Goal: Answer question/provide support: Share knowledge or assist other users

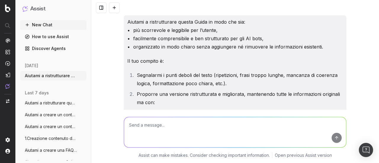
scroll to position [10391, 0]
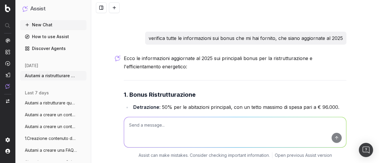
click at [46, 26] on button "New Chat" at bounding box center [53, 24] width 66 height 9
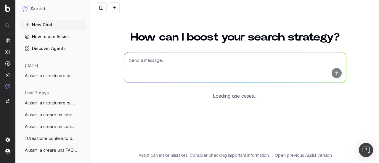
scroll to position [66, 0]
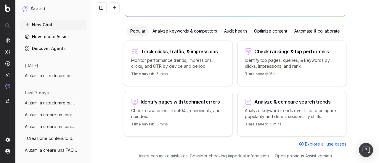
click at [166, 58] on p "Monitor performance trends, impressions, clicks, and CTR by device and period." at bounding box center [178, 63] width 94 height 12
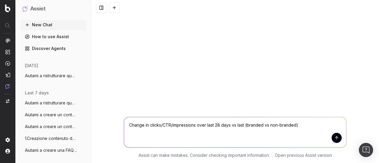
click at [44, 24] on button "New Chat" at bounding box center [53, 24] width 66 height 9
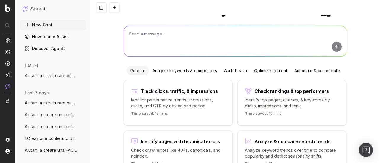
scroll to position [7, 0]
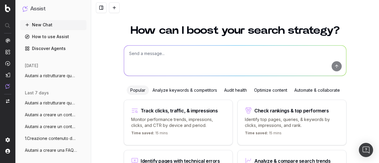
click at [159, 55] on textarea at bounding box center [235, 61] width 222 height 30
paste textarea "Loremip d sitame con adip el seddoeius te inci utl et dolo MagnaaliQuaeni.ad mi…"
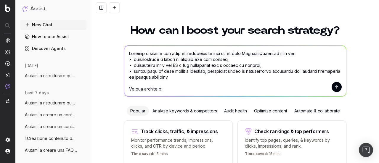
scroll to position [126, 0]
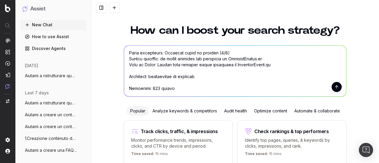
type textarea "Loremip d sitame con adip el seddoeius te inci utl et dolo MagnaaliQuaeni.ad mi…"
click at [336, 90] on button "submit" at bounding box center [337, 87] width 10 height 10
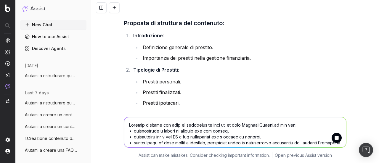
scroll to position [404, 0]
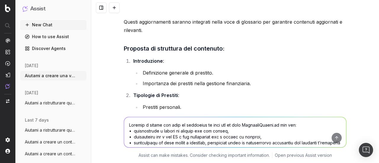
scroll to position [437, 0]
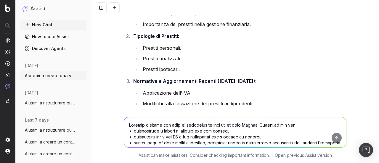
click at [30, 23] on button "New Chat" at bounding box center [53, 24] width 66 height 9
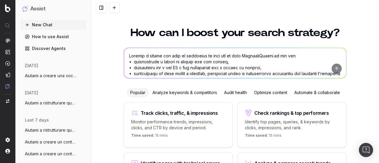
scroll to position [2, 0]
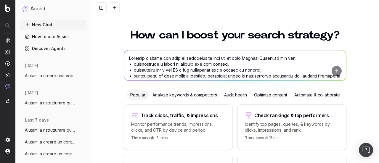
drag, startPoint x: 178, startPoint y: 72, endPoint x: 167, endPoint y: 72, distance: 11.0
click at [174, 72] on textarea at bounding box center [235, 65] width 222 height 30
click at [149, 59] on textarea at bounding box center [235, 65] width 222 height 30
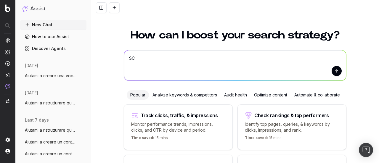
type textarea "S"
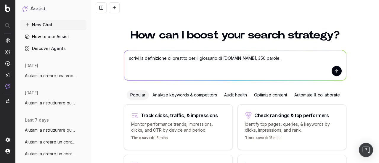
type textarea "scrivi la definizione di prestito per il glossario di [DOMAIN_NAME]. 350 parole."
click at [332, 73] on button "submit" at bounding box center [337, 71] width 10 height 10
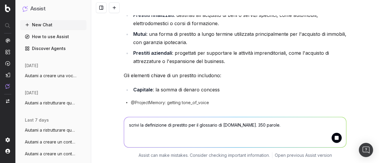
scroll to position [175, 0]
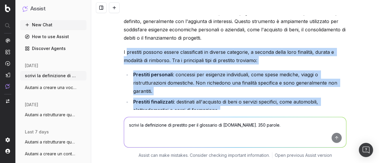
scroll to position [58, 0]
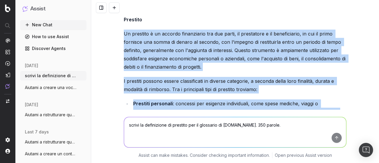
drag, startPoint x: 146, startPoint y: 71, endPoint x: 117, endPoint y: 29, distance: 50.3
click at [117, 29] on div "scrivi la definizione di prestito per il glossario di [DOMAIN_NAME]. 350 parole…" at bounding box center [235, 81] width 288 height 163
copy div "Lo ipsumdol s am consect adipiscinge sed doe tempo, in utlaboreet d ma aliquaen…"
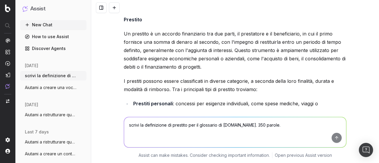
click at [156, 127] on textarea "scrivi la definizione di prestito per il glossario di [DOMAIN_NAME]. 350 parole." at bounding box center [235, 132] width 222 height 30
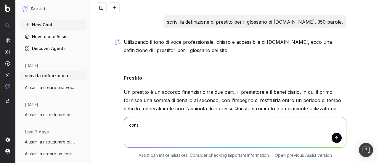
type textarea "consi"
drag, startPoint x: 169, startPoint y: 24, endPoint x: 340, endPoint y: 21, distance: 170.4
click at [340, 21] on div "scrivi la definizione di prestito per il glossario di [DOMAIN_NAME]. 350 parole." at bounding box center [255, 21] width 183 height 13
copy p "scrivi la definizione di prestito per il glossario di [DOMAIN_NAME]. 350 parole."
click at [33, 25] on button "New Chat" at bounding box center [53, 24] width 66 height 9
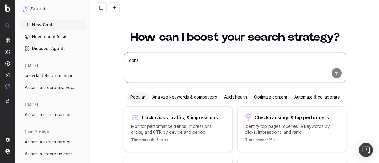
click at [180, 63] on textarea "consi" at bounding box center [235, 67] width 222 height 30
paste textarea "scrivi la definizione di prestito per il glossario di [DOMAIN_NAME]. 350 parole."
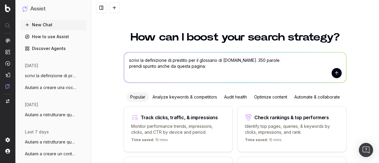
paste textarea "[URL][DOMAIN_NAME]"
type textarea "scrivi la definizione di prestito per il glossario di [DOMAIN_NAME]. 350 parole…"
click at [335, 76] on button "submit" at bounding box center [337, 73] width 10 height 10
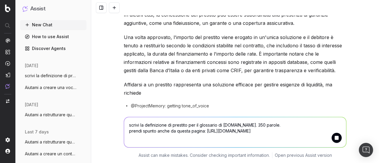
scroll to position [200, 0]
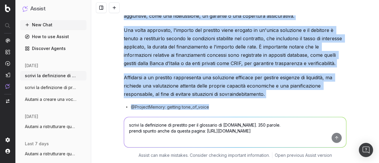
scroll to position [237, 0]
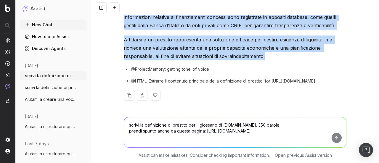
drag, startPoint x: 121, startPoint y: 43, endPoint x: 283, endPoint y: 60, distance: 162.1
copy div "Lo ipsumdol s ame conse ad elitseddoeius tem incididu u la etdolore, magnaali e…"
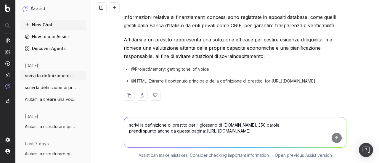
click at [158, 138] on textarea "scrivi la definizione di prestito per il glossario di [DOMAIN_NAME]. 350 parole…" at bounding box center [235, 132] width 222 height 30
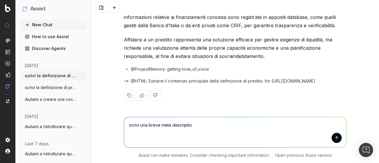
type textarea "scrivi una breve meta description"
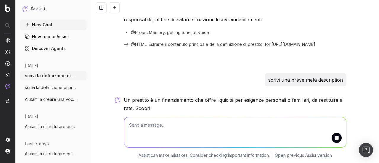
scroll to position [282, 0]
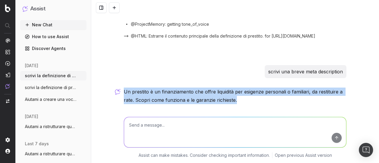
drag, startPoint x: 121, startPoint y: 89, endPoint x: 239, endPoint y: 99, distance: 118.6
copy p "Un prestito è un finanziamento che offre liquidità per esigenze personali o fam…"
